Goal: Task Accomplishment & Management: Manage account settings

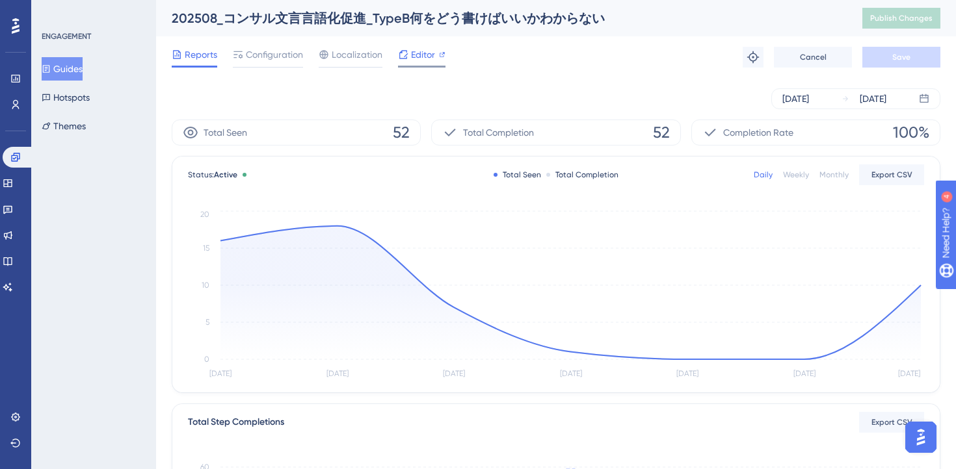
click at [418, 57] on span "Editor" at bounding box center [423, 55] width 24 height 16
click at [66, 72] on button "Guides" at bounding box center [62, 68] width 41 height 23
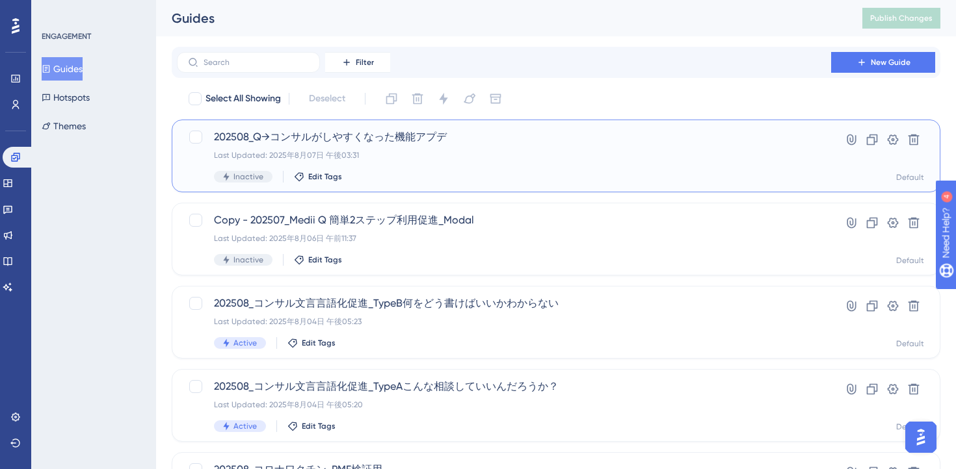
click at [412, 159] on div "Last Updated: 2025年8月07日 午後03:31" at bounding box center [504, 155] width 580 height 10
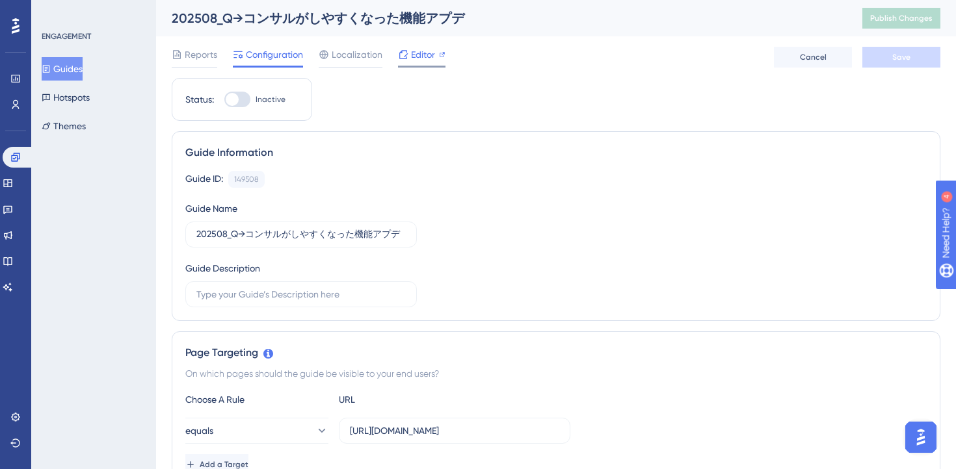
click at [424, 54] on span "Editor" at bounding box center [423, 55] width 24 height 16
click at [333, 18] on div "202508_Q→コンサルがしやすくなった機能アプデ" at bounding box center [501, 18] width 658 height 18
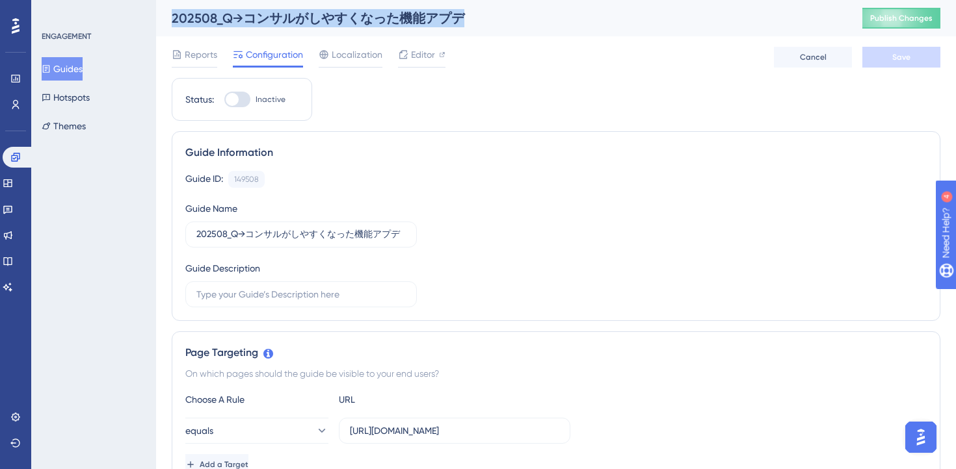
copy div "202508_Q→コンサルがしやすくなった機能アプデ"
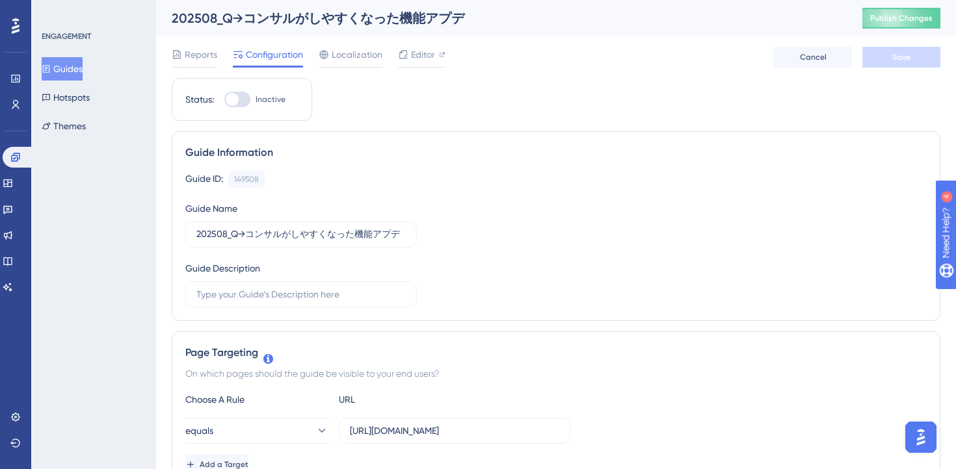
click at [242, 101] on div at bounding box center [237, 100] width 26 height 16
click at [224, 100] on input "Inactive" at bounding box center [224, 99] width 1 height 1
checkbox input "true"
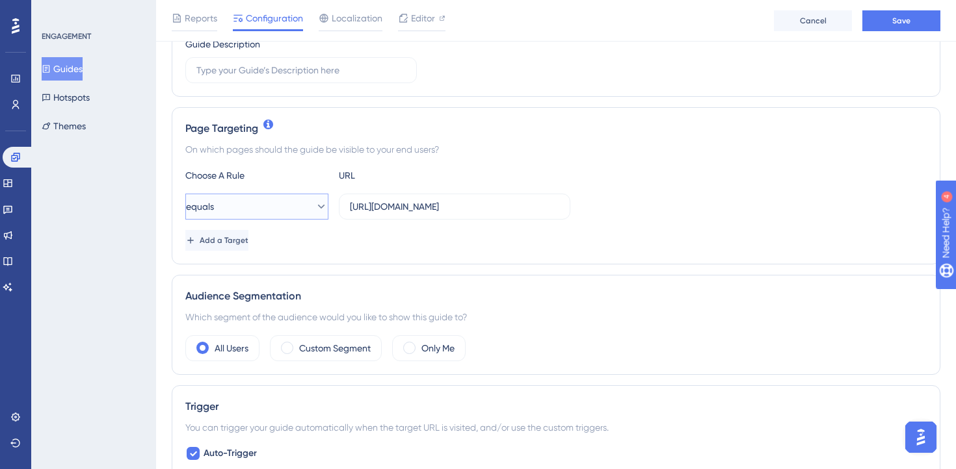
click at [283, 215] on button "equals" at bounding box center [256, 207] width 143 height 26
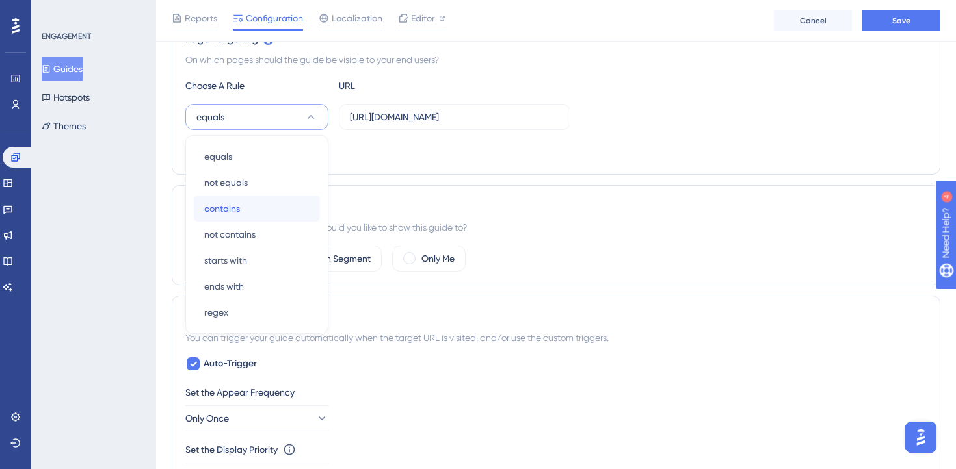
click at [273, 214] on div "contains contains" at bounding box center [256, 209] width 105 height 26
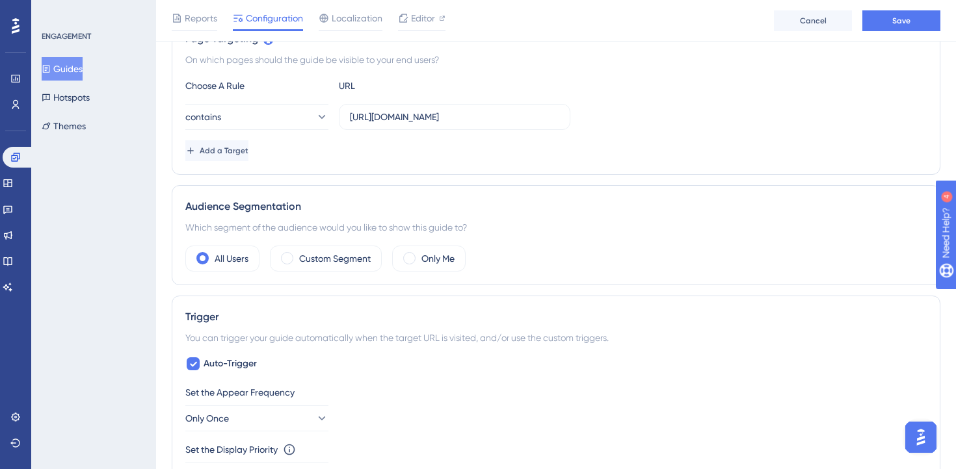
click at [507, 167] on div "Page Targeting On which pages should the guide be visible to your end users? Ch…" at bounding box center [556, 96] width 768 height 157
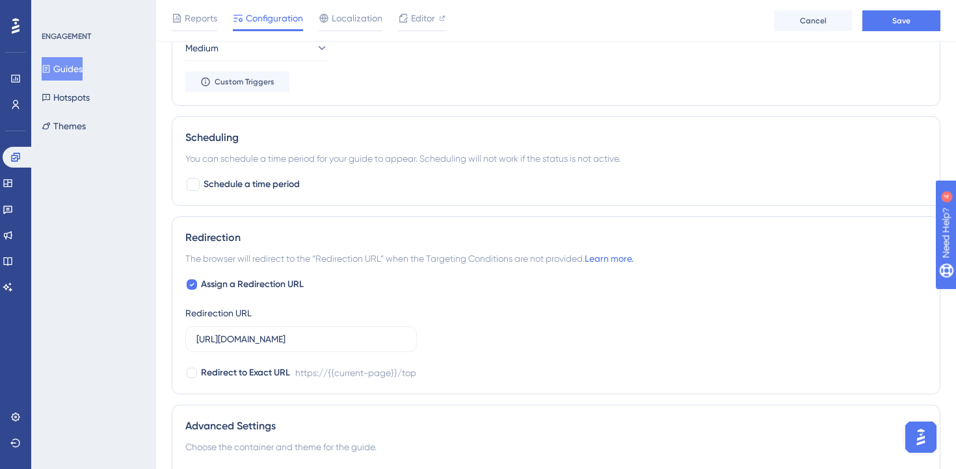
scroll to position [748, 0]
click at [189, 285] on icon at bounding box center [191, 283] width 5 height 10
checkbox input "false"
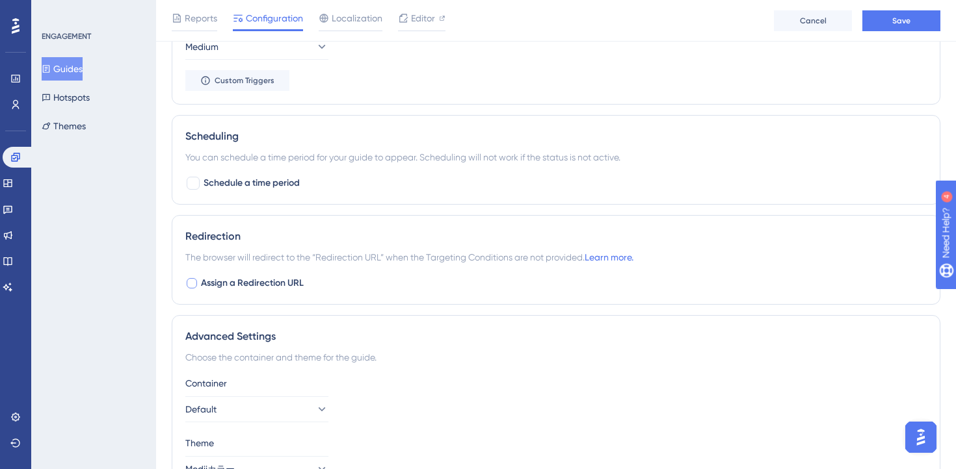
scroll to position [827, 0]
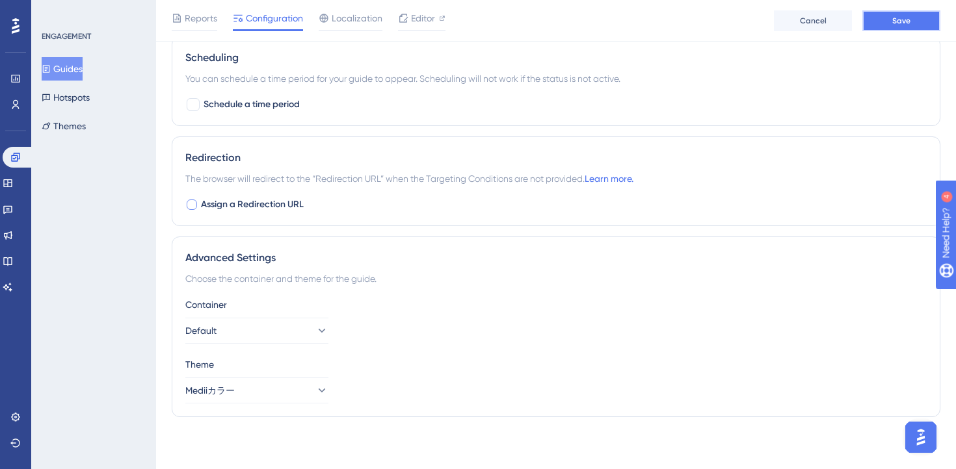
click at [918, 26] on button "Save" at bounding box center [901, 20] width 78 height 21
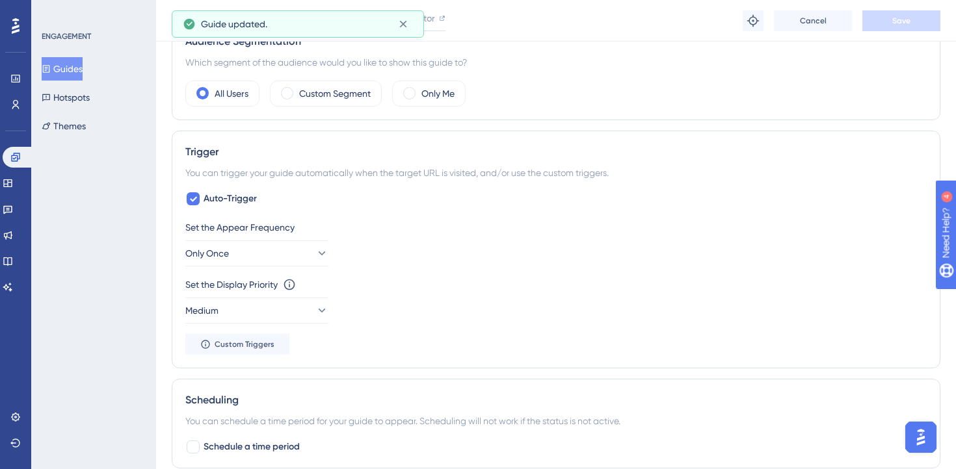
scroll to position [0, 0]
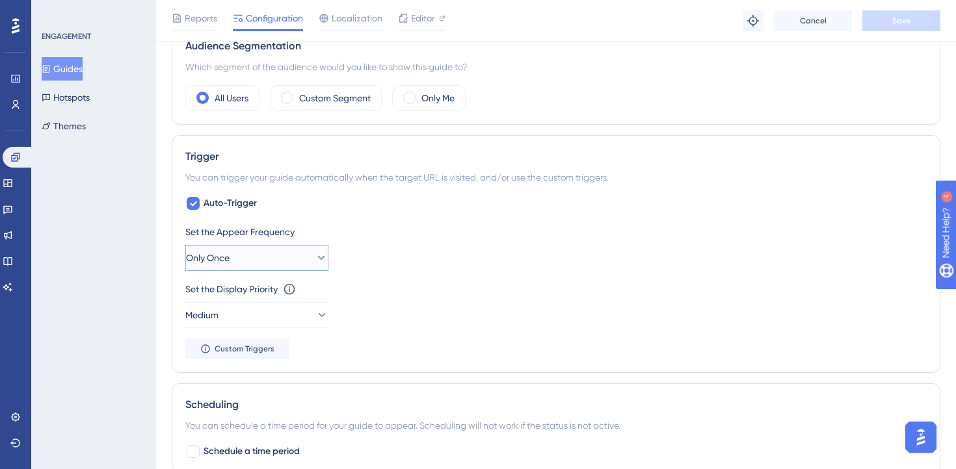
click at [319, 252] on button "Only Once" at bounding box center [256, 258] width 143 height 26
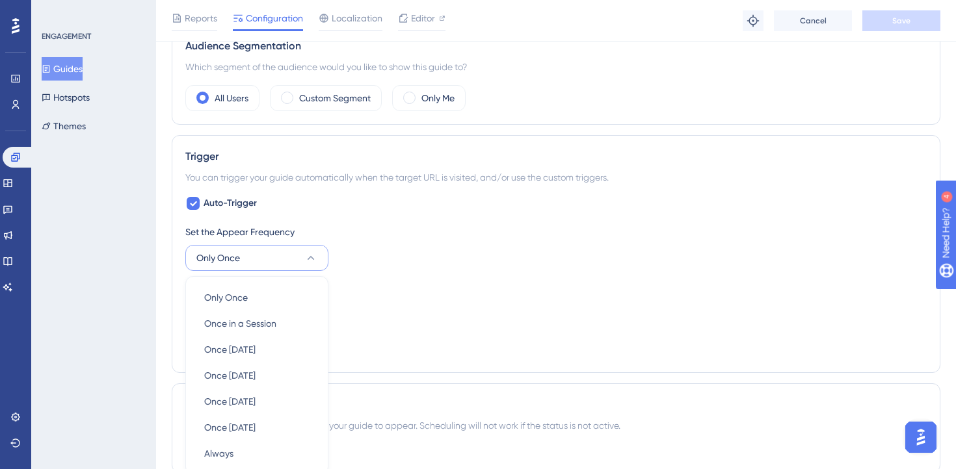
scroll to position [621, 0]
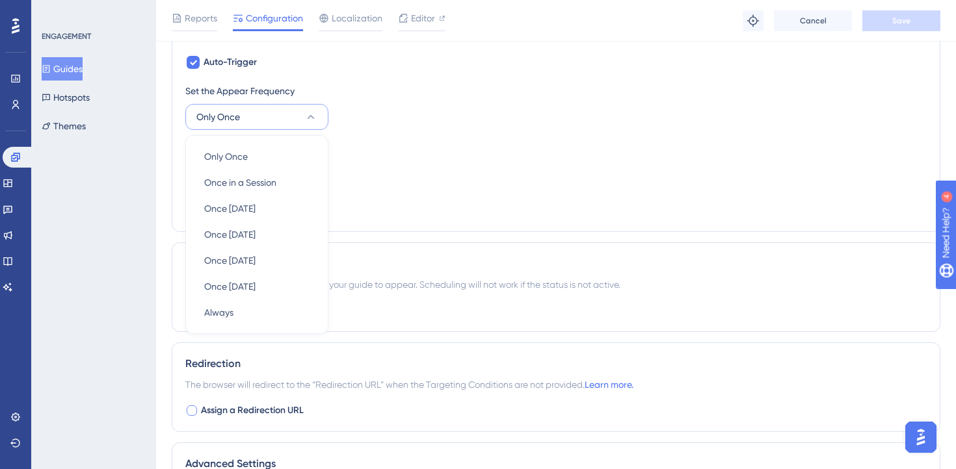
click at [453, 143] on div "Set the Display Priority This option will set the display priority between auto…" at bounding box center [555, 148] width 741 height 16
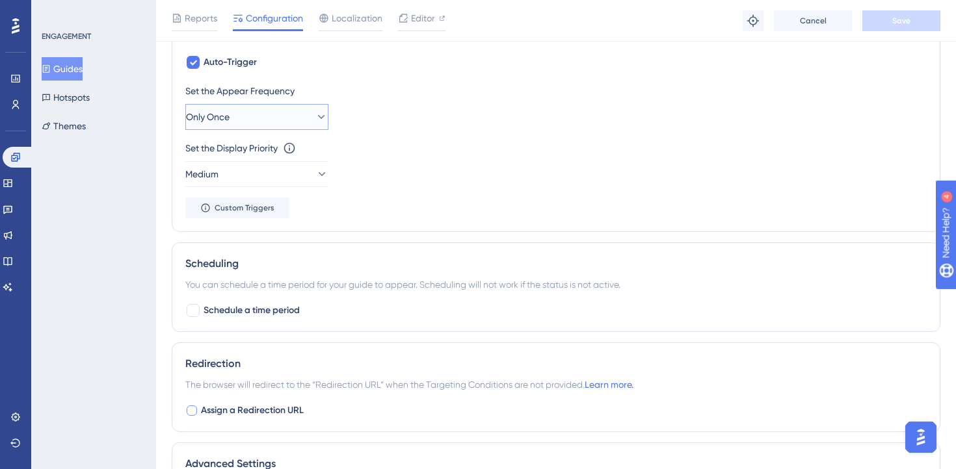
click at [288, 107] on button "Only Once" at bounding box center [256, 117] width 143 height 26
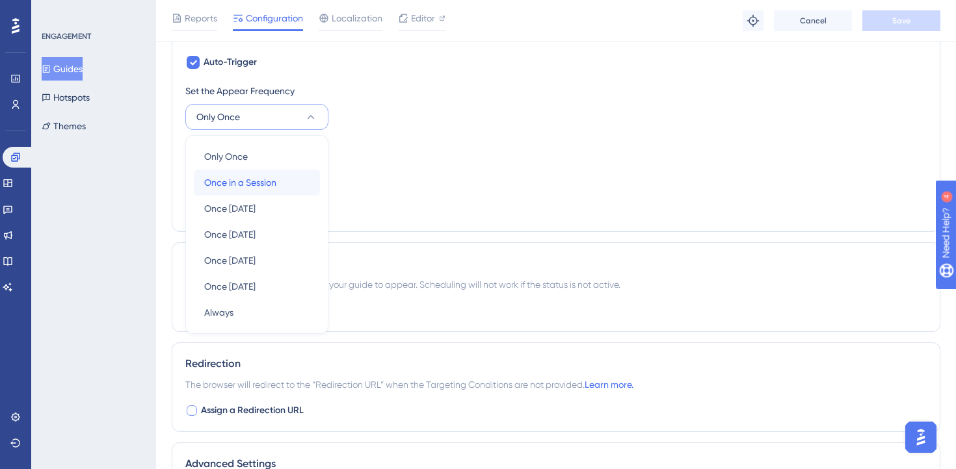
click at [266, 174] on div "Once in a Session Once in a Session" at bounding box center [256, 183] width 105 height 26
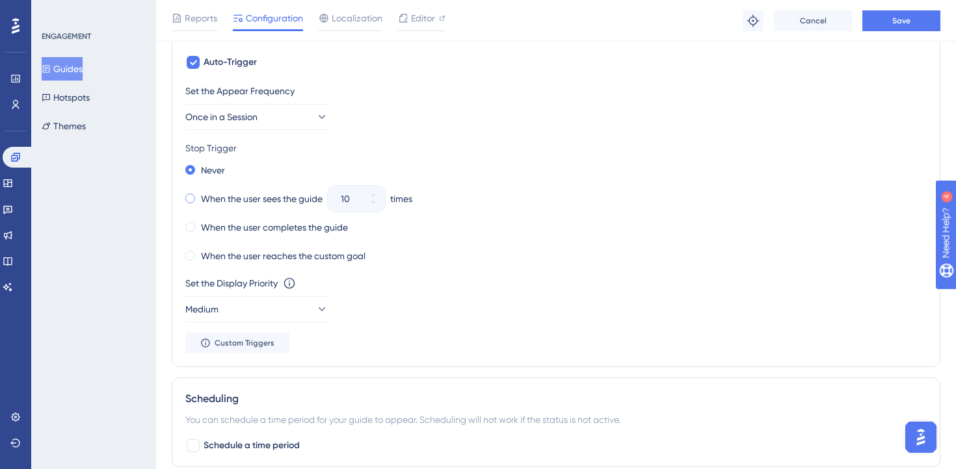
click at [187, 198] on span at bounding box center [190, 199] width 10 height 10
click at [199, 196] on input "radio" at bounding box center [199, 196] width 0 height 0
click at [354, 202] on input "10" at bounding box center [350, 199] width 18 height 16
type input "03"
click at [569, 197] on div "When the user sees the guide 03 times" at bounding box center [555, 199] width 741 height 18
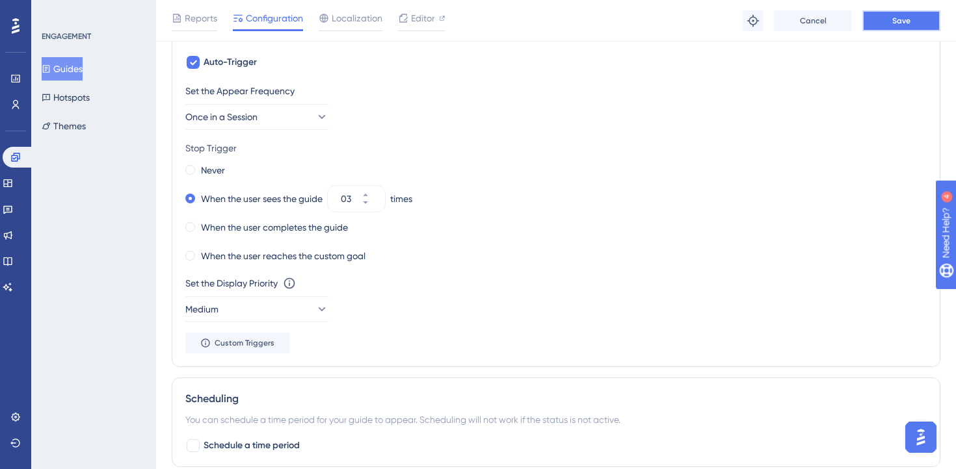
click at [881, 25] on button "Save" at bounding box center [901, 20] width 78 height 21
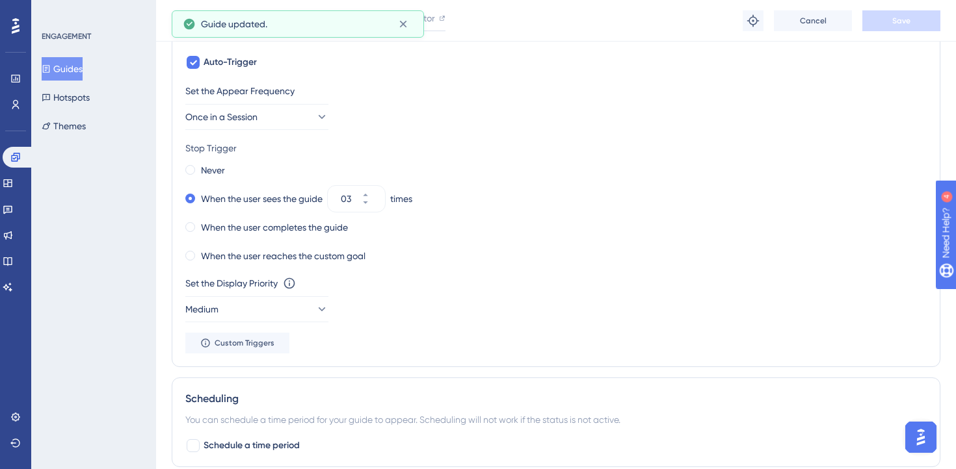
scroll to position [0, 0]
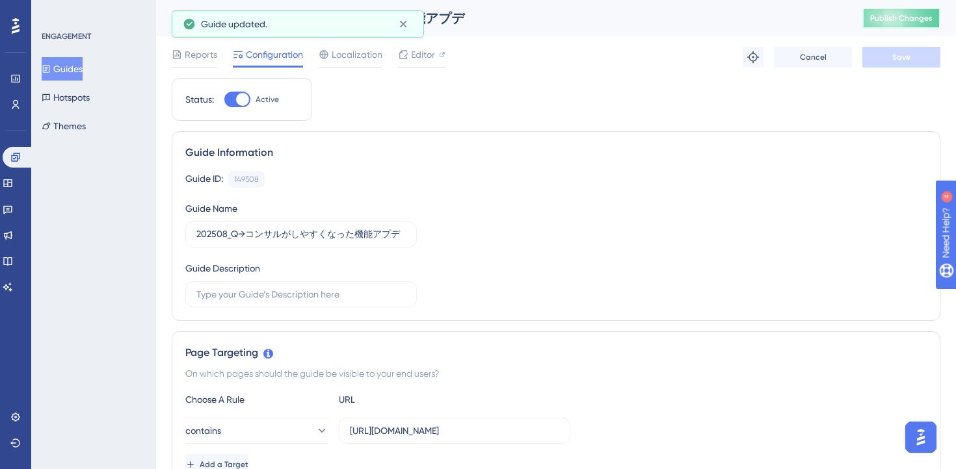
click at [879, 24] on button "Publish Changes" at bounding box center [901, 18] width 78 height 21
